Goal: Transaction & Acquisition: Register for event/course

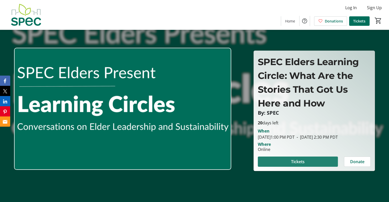
click at [314, 166] on span at bounding box center [298, 162] width 80 height 12
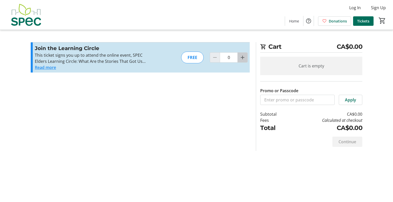
click at [241, 56] on mat-icon "Increment by one" at bounding box center [242, 57] width 6 height 6
type input "1"
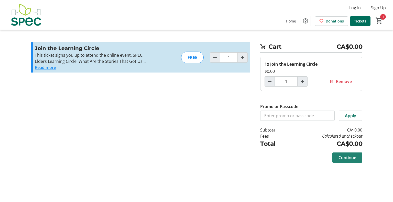
click at [347, 157] on span "Continue" at bounding box center [347, 158] width 18 height 6
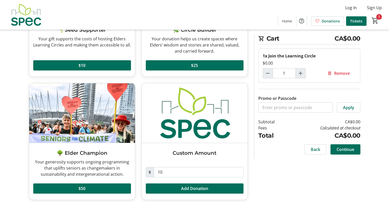
scroll to position [101, 0]
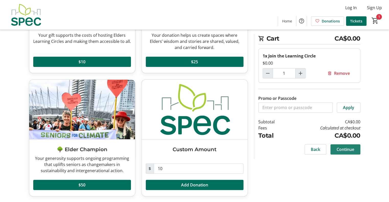
click at [344, 146] on span at bounding box center [345, 149] width 30 height 12
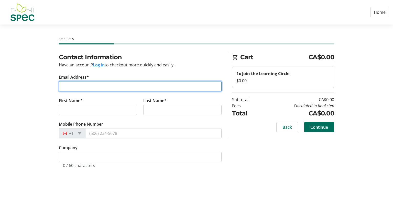
click at [63, 86] on input "Email Address*" at bounding box center [140, 86] width 163 height 10
click at [74, 88] on input "[EMAIL_ADDRESS][DOMAIN_NAME]" at bounding box center [140, 86] width 163 height 10
type input "[EMAIL_ADDRESS][DOMAIN_NAME]"
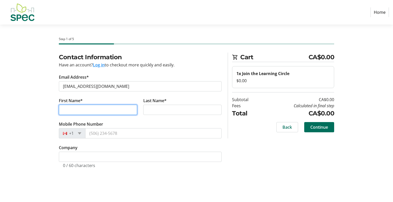
click at [66, 110] on input "First Name*" at bounding box center [98, 110] width 78 height 10
type input "[PERSON_NAME]"
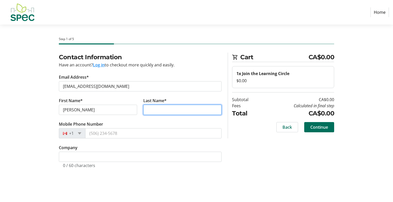
click at [150, 110] on input "Last Name*" at bounding box center [182, 110] width 78 height 10
type input "[PERSON_NAME]"
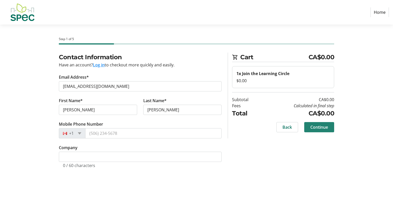
click at [325, 125] on span "Continue" at bounding box center [319, 127] width 18 height 6
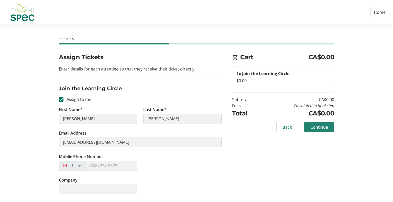
click at [320, 126] on span "Continue" at bounding box center [319, 127] width 18 height 6
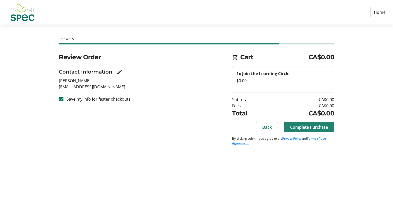
click at [309, 126] on span "Complete Purchase" at bounding box center [309, 127] width 38 height 6
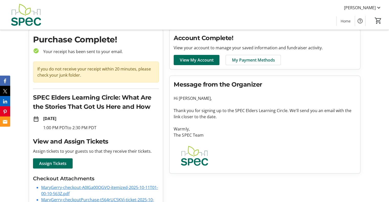
scroll to position [36, 0]
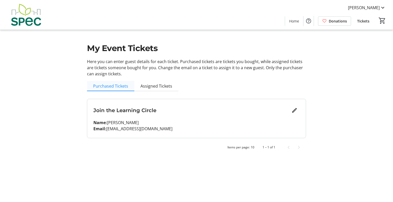
click at [108, 85] on span "Purchased Tickets" at bounding box center [110, 86] width 35 height 4
click at [141, 85] on span "Assigned Tickets" at bounding box center [156, 86] width 32 height 4
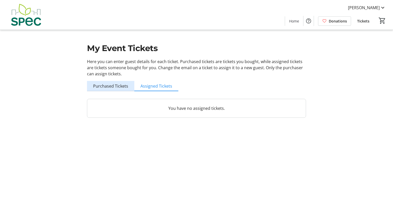
click at [119, 84] on span "Purchased Tickets" at bounding box center [110, 86] width 35 height 4
